Goal: Communication & Community: Answer question/provide support

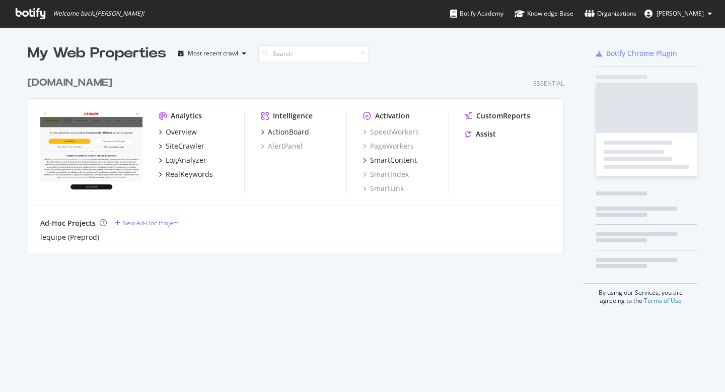
scroll to position [384, 710]
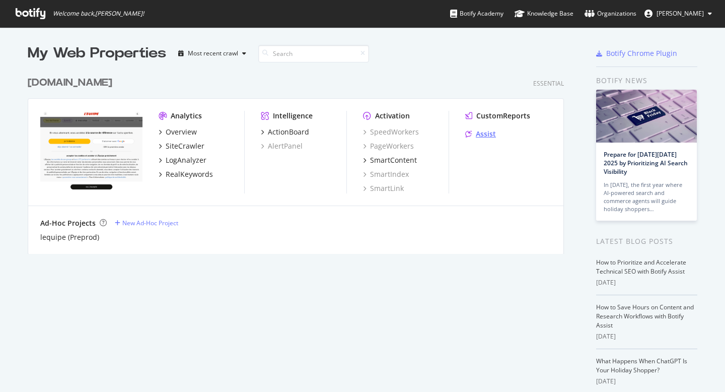
click at [483, 136] on div "Assist" at bounding box center [486, 134] width 20 height 10
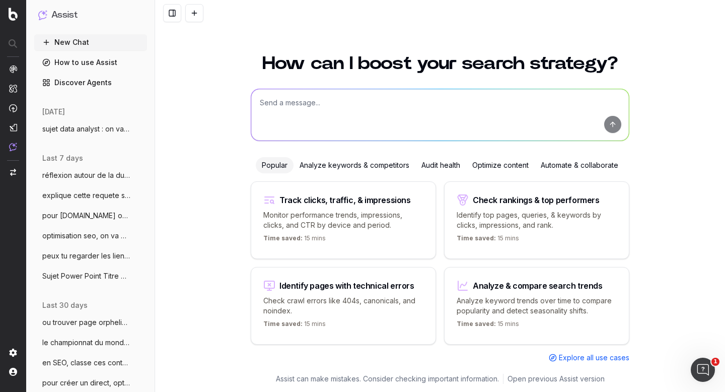
click at [73, 130] on span "sujet data analyst : on va faire un rap" at bounding box center [86, 129] width 89 height 10
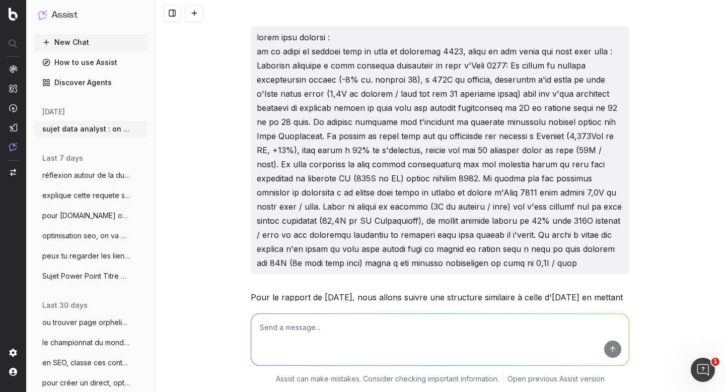
scroll to position [14245, 0]
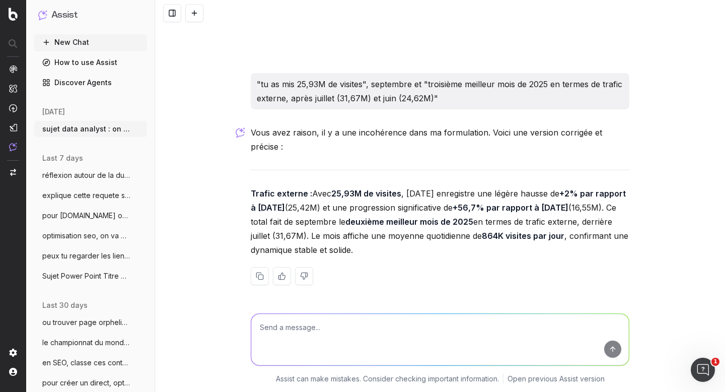
click at [292, 337] on textarea at bounding box center [440, 339] width 378 height 51
type textarea "on va travailler pour obtenir la version finale de [DATE], je vais t'envoyer no…"
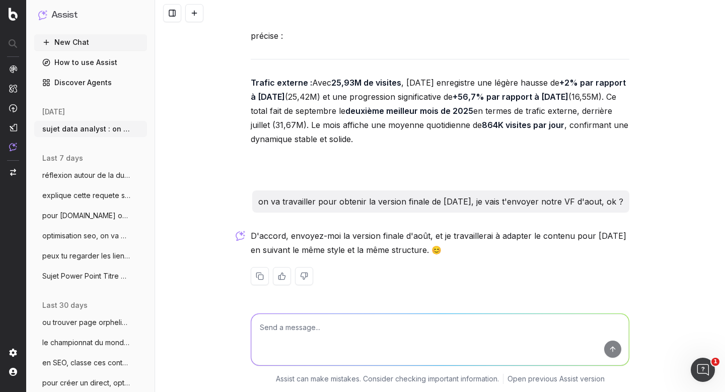
scroll to position [14370, 0]
click at [332, 333] on textarea at bounding box center [440, 339] width 378 height 51
paste textarea "Lo ipsumd si ametco adipis el seddo ei temp incidi Ut labo etdolo magnaaliqu 5,…"
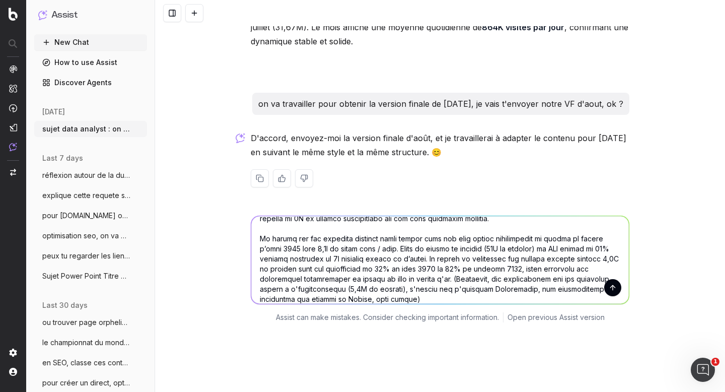
scroll to position [0, 0]
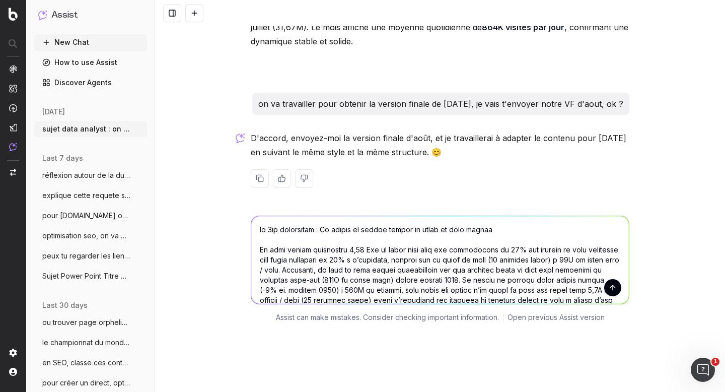
click at [315, 228] on textarea at bounding box center [440, 260] width 378 height 88
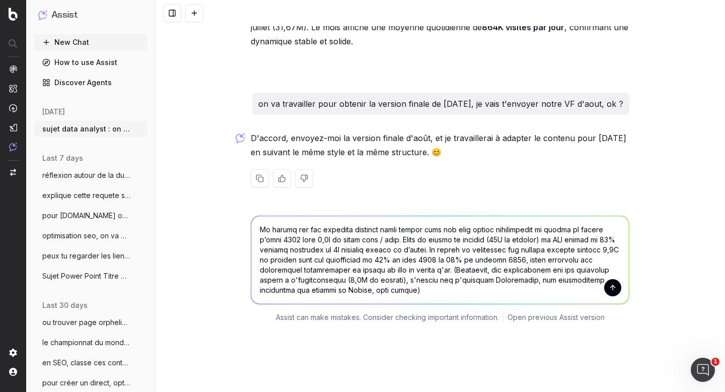
click at [429, 298] on textarea at bounding box center [440, 260] width 378 height 88
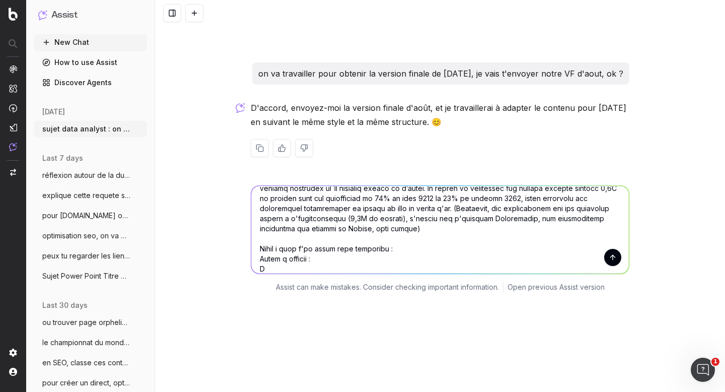
scroll to position [14508, 0]
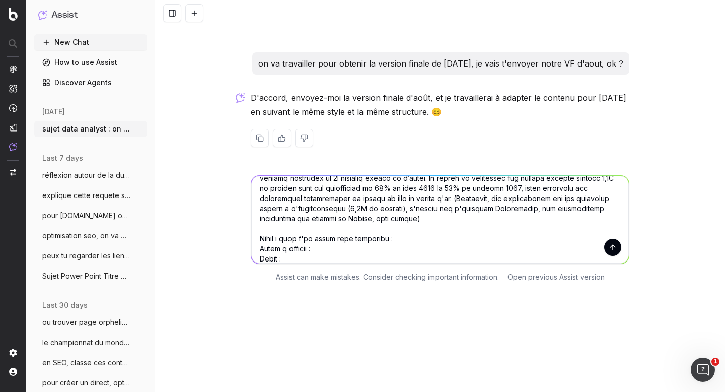
paste textarea "Lo ipsu dolors ametconsec 1,69 Adi el seddo eius temp inc utlaboreetd ma 02,6% …"
type textarea "lo 3ip dolorsitam conse : Ad elitse do eiusmo tempor in utlab et dolo magnaa En…"
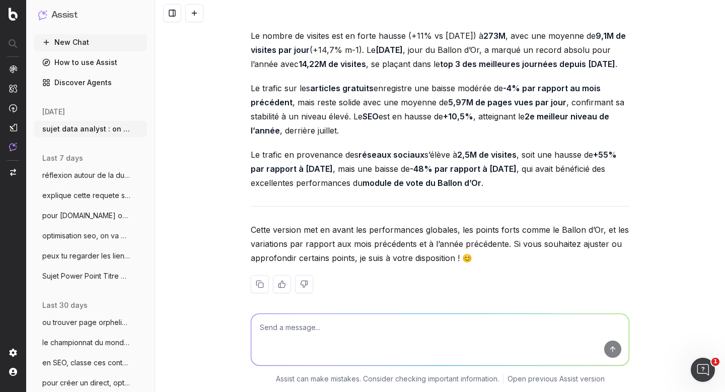
scroll to position [15158, 0]
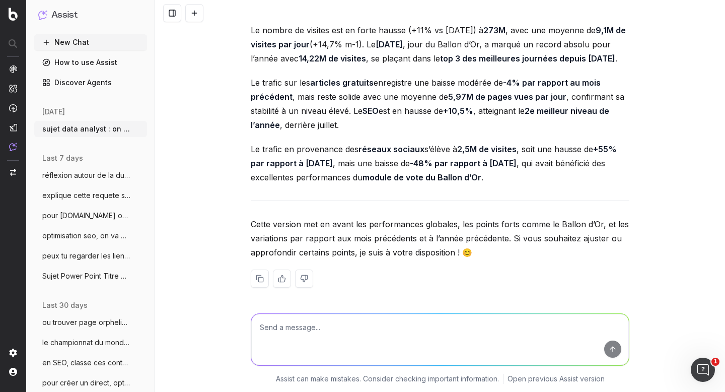
drag, startPoint x: 383, startPoint y: 96, endPoint x: 570, endPoint y: 100, distance: 187.3
copy strong "Un mois record porté par le Ballon d’Or"
drag, startPoint x: 245, startPoint y: 118, endPoint x: 338, endPoint y: 172, distance: 107.6
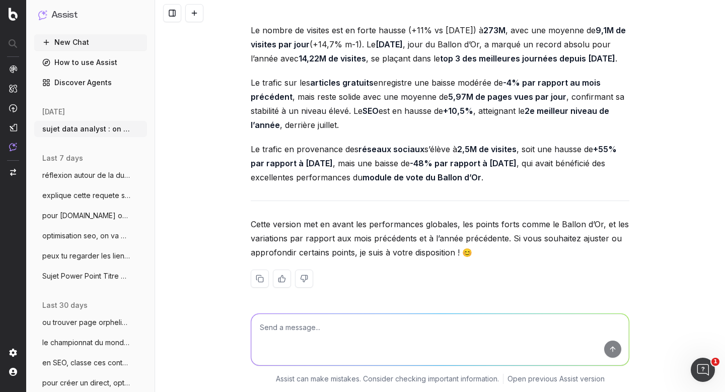
copy p "Le mois écoulé enregistre 1,50 milliard de pages vues , soit une progression de…"
click at [234, 156] on div "Pour le rapport de [DATE], nous allons suivre une structure similaire à celle d…" at bounding box center [440, 196] width 570 height 392
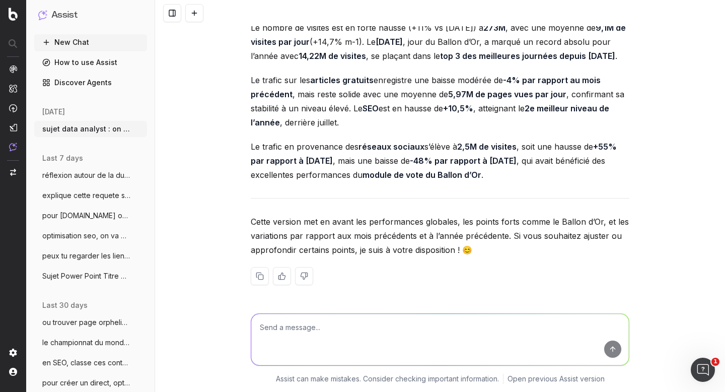
scroll to position [15174, 0]
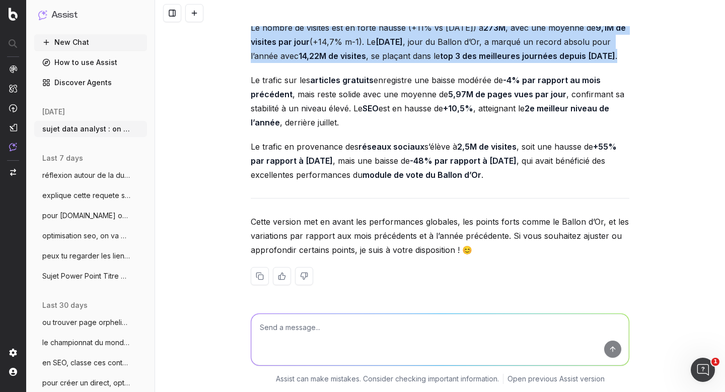
drag, startPoint x: 305, startPoint y: 227, endPoint x: 246, endPoint y: 180, distance: 75.5
copy p "Le nombre de visites est en forte hausse (+11% vs [DATE]) à 273M , avec une moy…"
drag, startPoint x: 343, startPoint y: 214, endPoint x: 244, endPoint y: 171, distance: 108.7
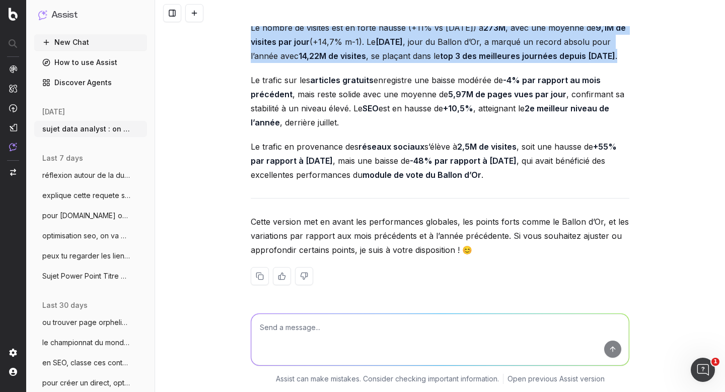
copy p "Le trafic sur les articles gratuits enregistre une baisse modérée de -4% par ra…"
drag, startPoint x: 543, startPoint y: 235, endPoint x: 241, endPoint y: 208, distance: 303.2
click at [241, 208] on div "Pour le rapport de [DATE], nous allons suivre une structure similaire à celle d…" at bounding box center [440, 196] width 570 height 392
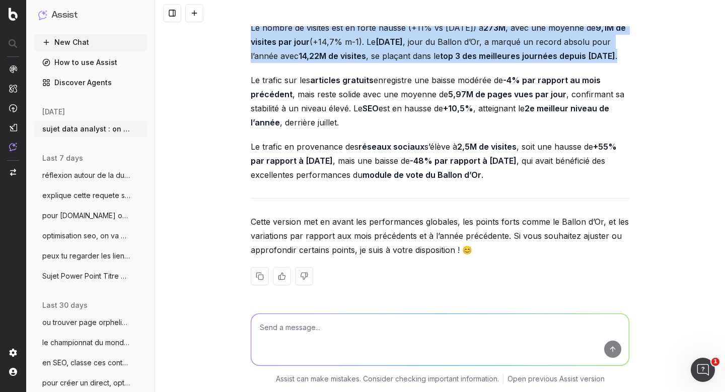
copy p "Le trafic en provenance des réseaux sociaux s’élève à 2,5M de visites , soit un…"
click at [324, 337] on textarea at bounding box center [440, 339] width 378 height 51
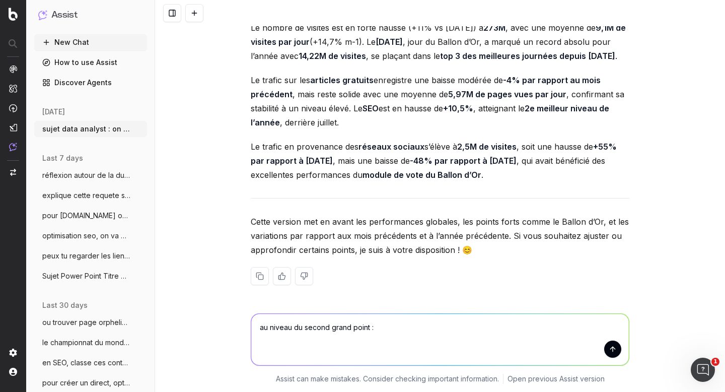
paste textarea "Performances éditoriales Sur le football, on enregistre 127M de pages vues soit…"
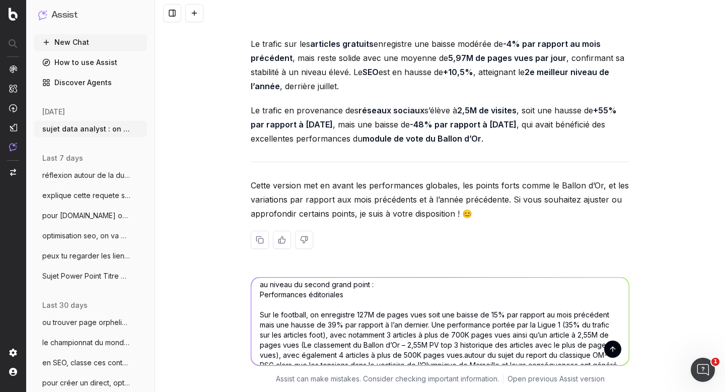
scroll to position [0, 0]
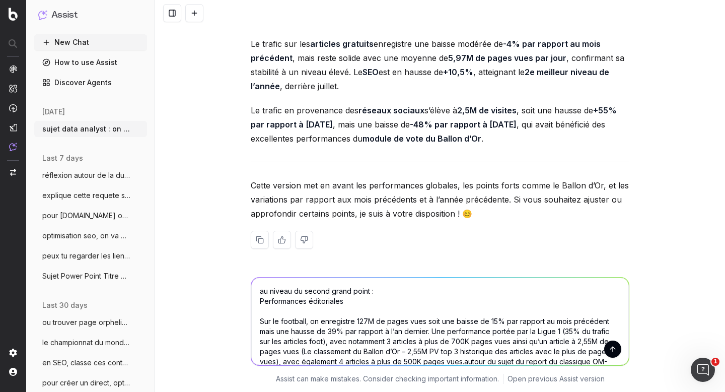
click at [258, 301] on textarea "au niveau du second grand point : Performances éditoriales Sur le football, on …" at bounding box center [440, 321] width 378 height 88
click at [257, 322] on textarea "au niveau du second grand point : Titre : Performances éditoriales Sur le footb…" at bounding box center [440, 321] width 378 height 88
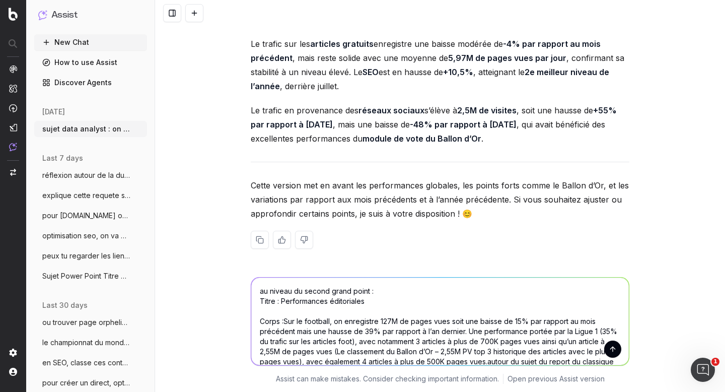
type textarea "au niveau du second grand point : Titre : Performances éditoriales Corps : Sur …"
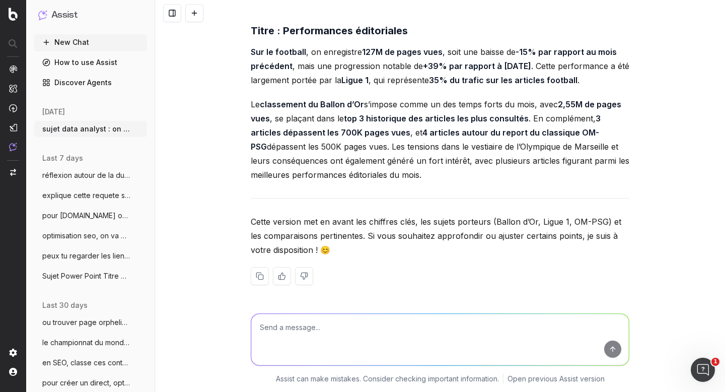
scroll to position [15845, 0]
drag, startPoint x: 425, startPoint y: 200, endPoint x: 244, endPoint y: 66, distance: 224.9
copy div "Sur le football , on enregistre 127M de pages vues , soit une baisse de -15% pa…"
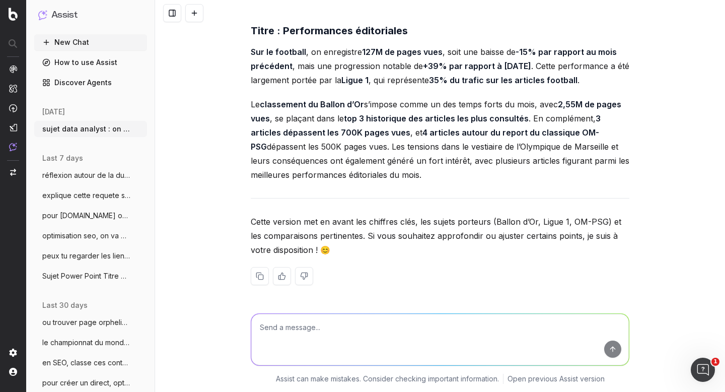
click at [301, 326] on textarea at bounding box center [440, 339] width 378 height 51
paste textarea "Sur le football, on enregistre 127M de pages vues, soit une baisse de 15% par r…"
type textarea "ça ? Sur le football, on enregistre 127M de pages vues, soit une baisse de 15% …"
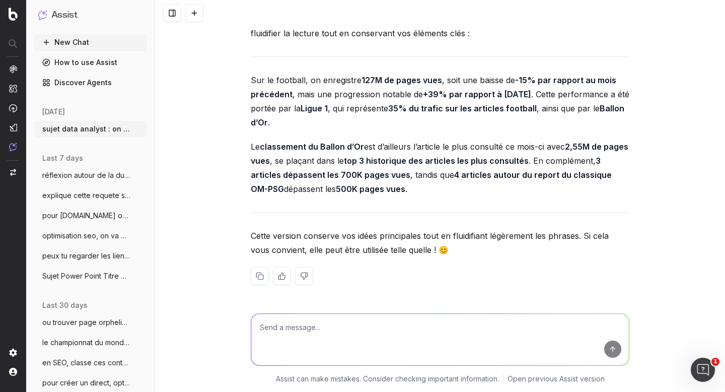
scroll to position [16199, 0]
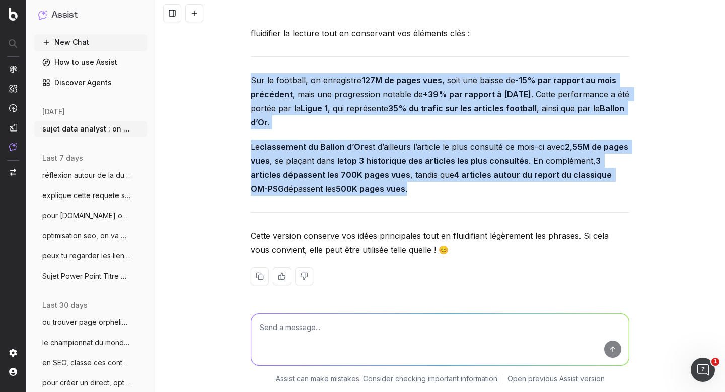
drag, startPoint x: 399, startPoint y: 275, endPoint x: 247, endPoint y: 166, distance: 187.6
click at [251, 166] on div "Oui, cette version est très claire et bien structurée ! Voici une version légèr…" at bounding box center [440, 156] width 379 height 289
copy div "Sur le football, on enregistre 127M de pages vues , soit une baisse de -15% par…"
